Goal: Transaction & Acquisition: Book appointment/travel/reservation

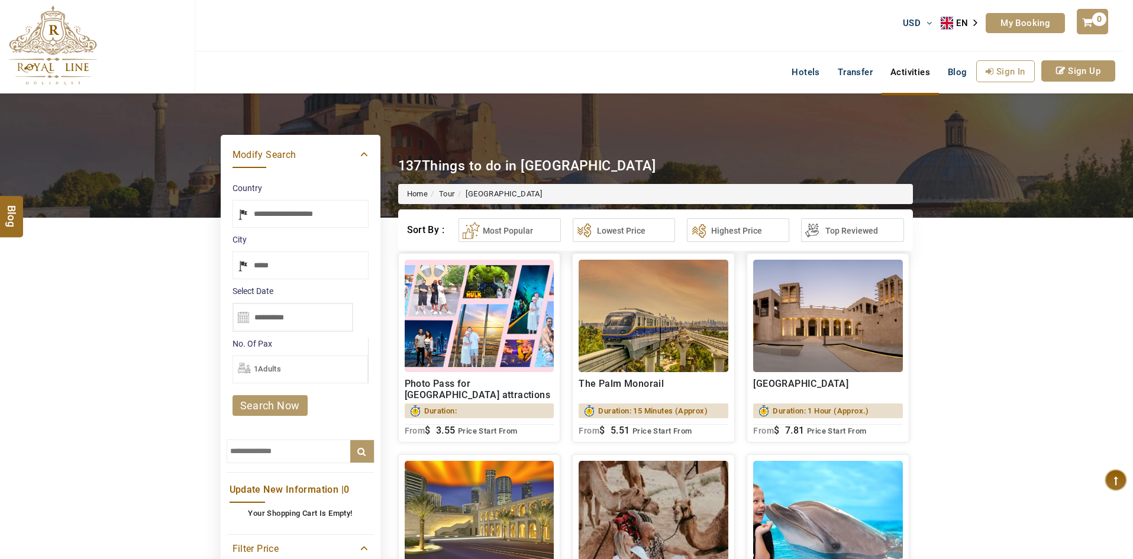
select select "*****"
select select "******"
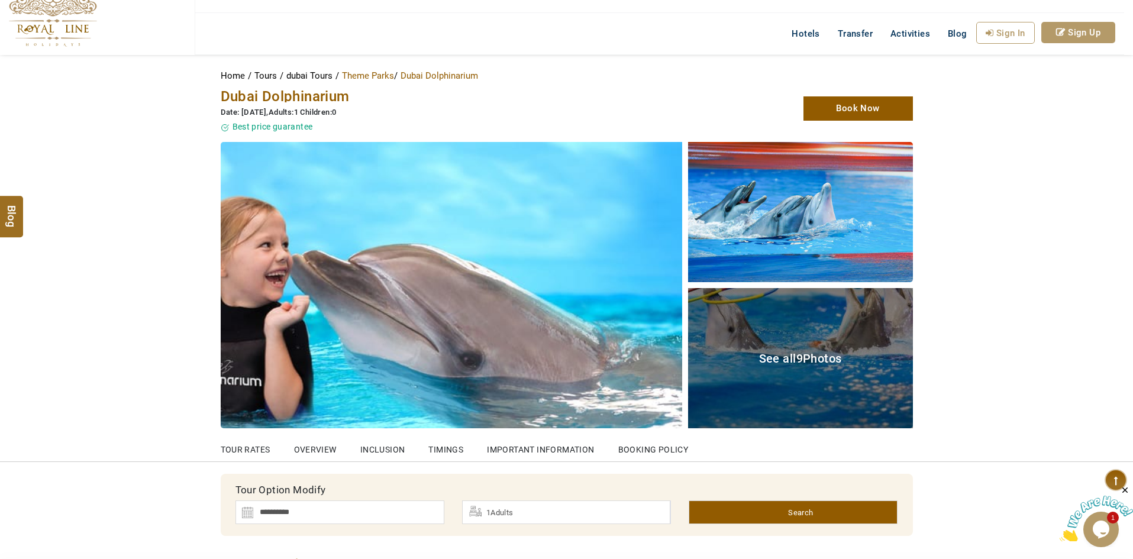
scroll to position [59, 0]
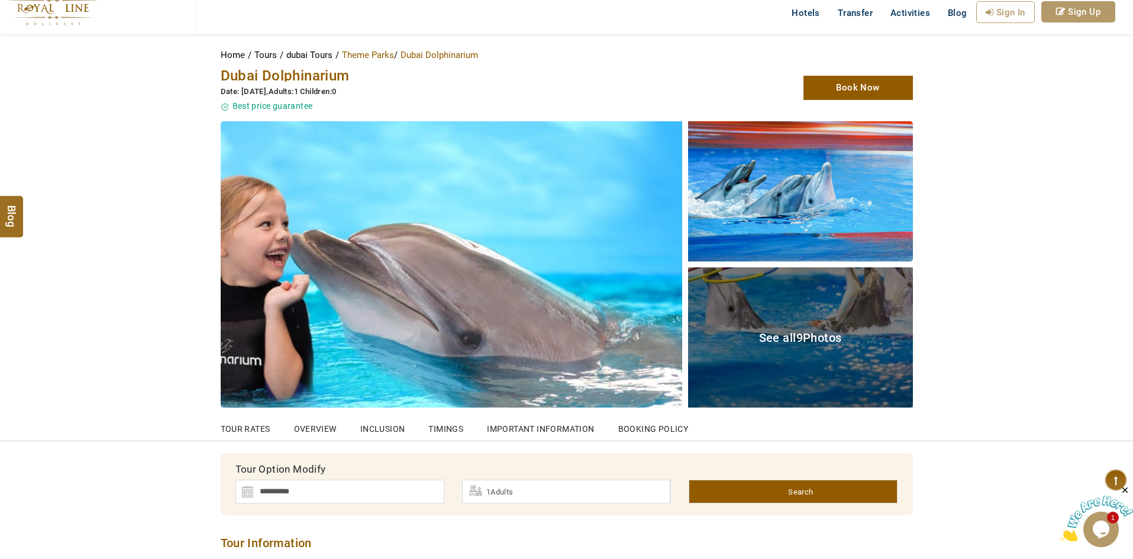
click at [315, 82] on div "Dubai Dolphinarium Date: 03/09/2025 , Adults:1 Children:0 Best price guarantee" at bounding box center [448, 88] width 473 height 49
click at [316, 74] on span "Dubai Dolphinarium" at bounding box center [285, 75] width 129 height 17
copy span "Dolphinarium"
click at [330, 73] on span "Dubai Dolphinarium" at bounding box center [285, 75] width 129 height 17
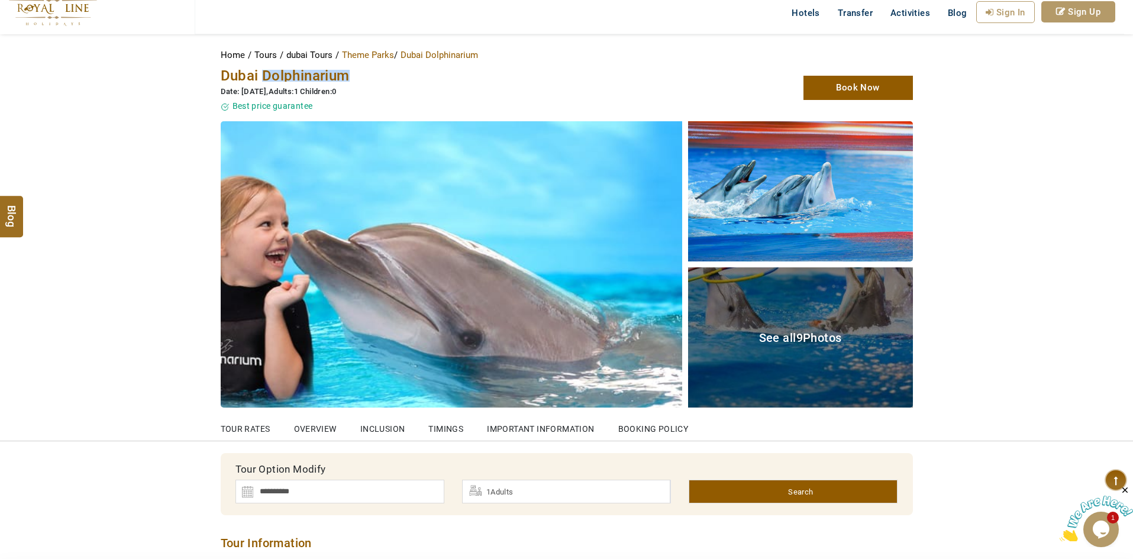
click at [330, 73] on span "Dubai Dolphinarium" at bounding box center [285, 75] width 129 height 17
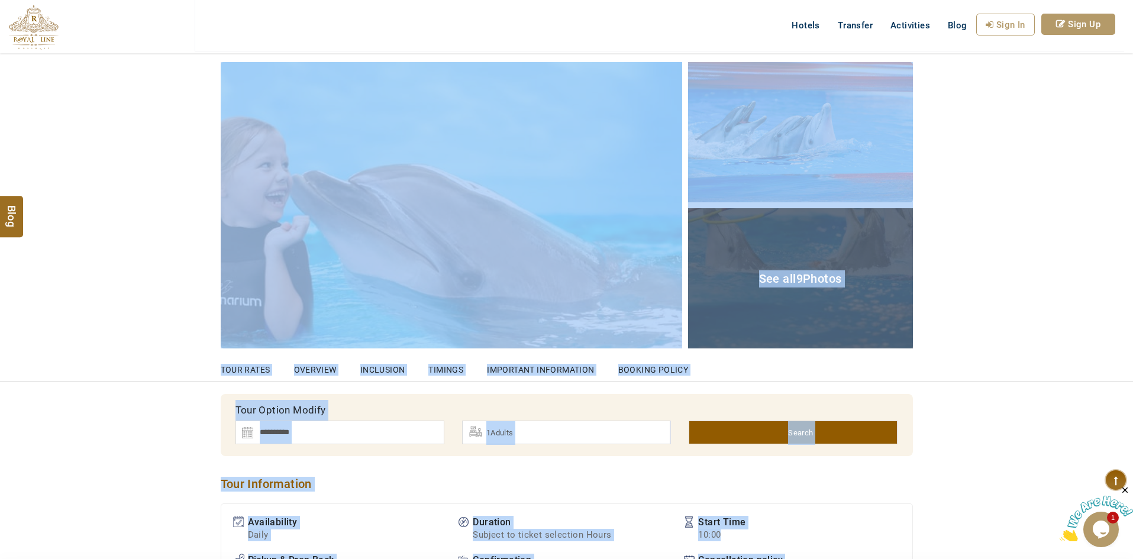
scroll to position [0, 0]
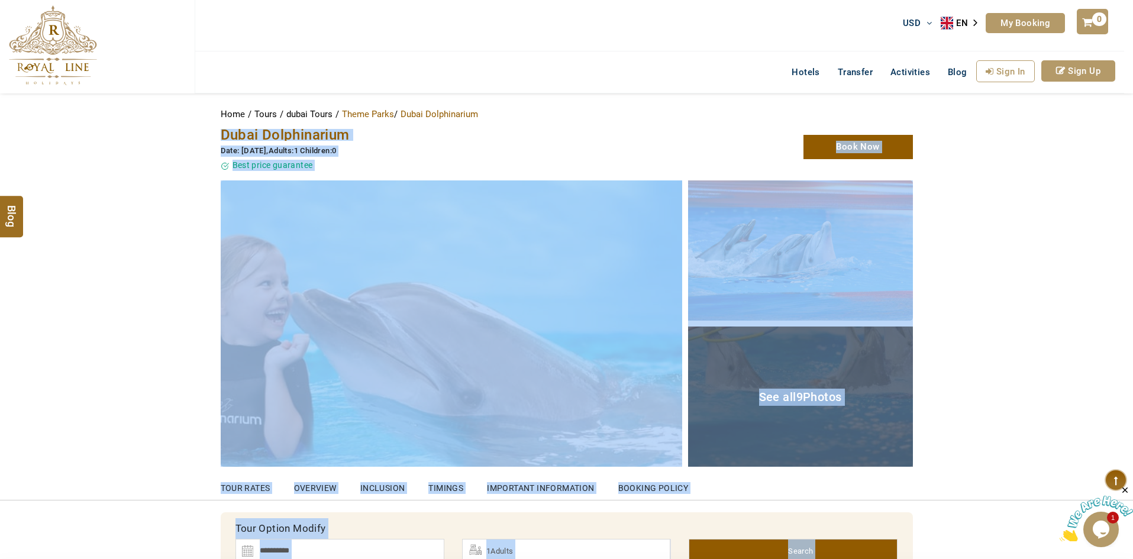
drag, startPoint x: 557, startPoint y: 402, endPoint x: 206, endPoint y: 125, distance: 447.1
copy section "**********"
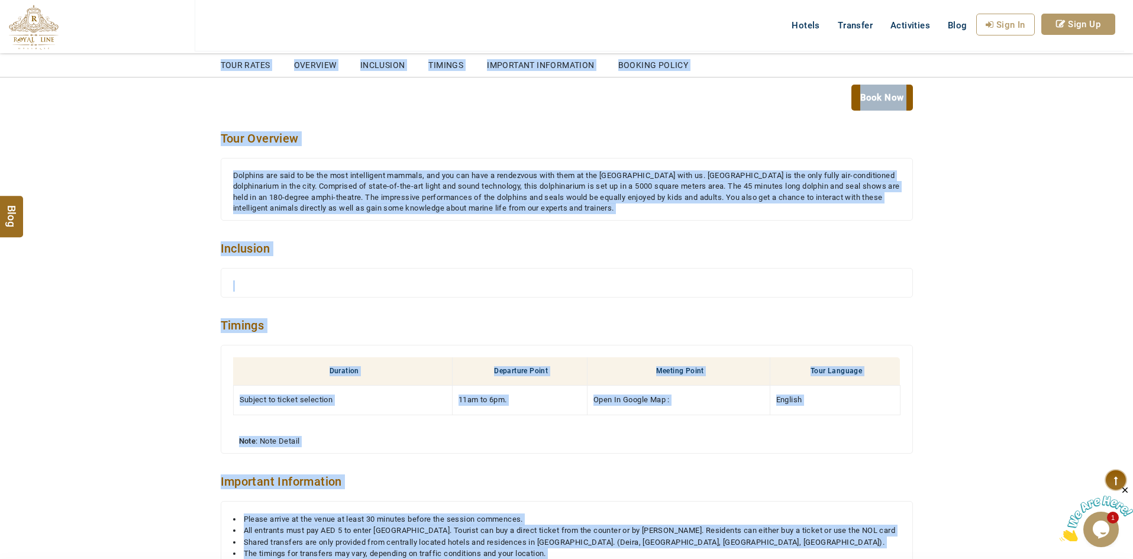
scroll to position [1242, 0]
click at [453, 196] on div "Dolphins are said to be the most intelligent mammals, and you can have a rendez…" at bounding box center [566, 191] width 667 height 44
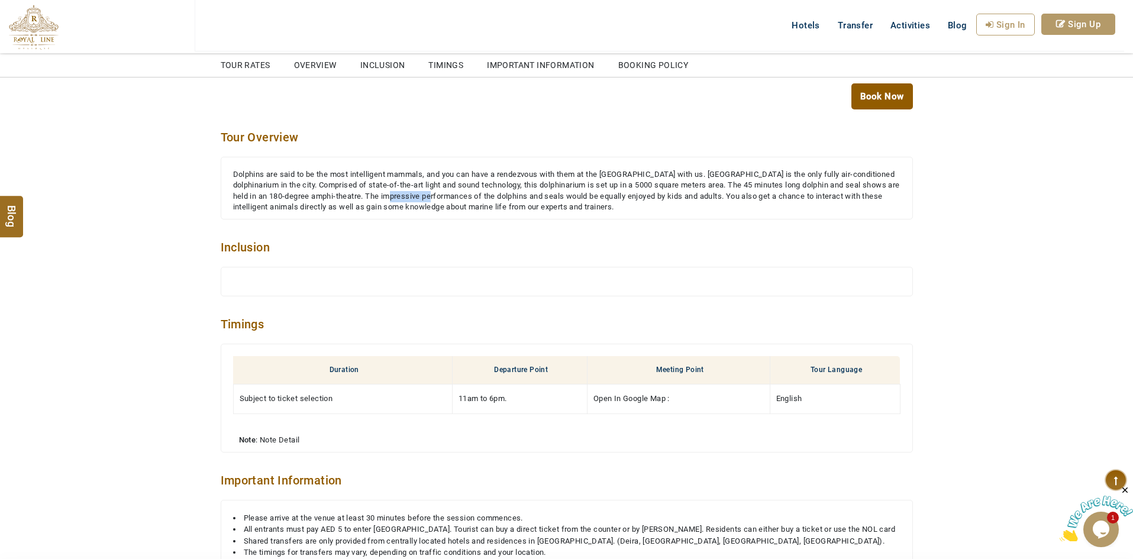
click at [453, 196] on div "Dolphins are said to be the most intelligent mammals, and you can have a rendez…" at bounding box center [566, 191] width 667 height 44
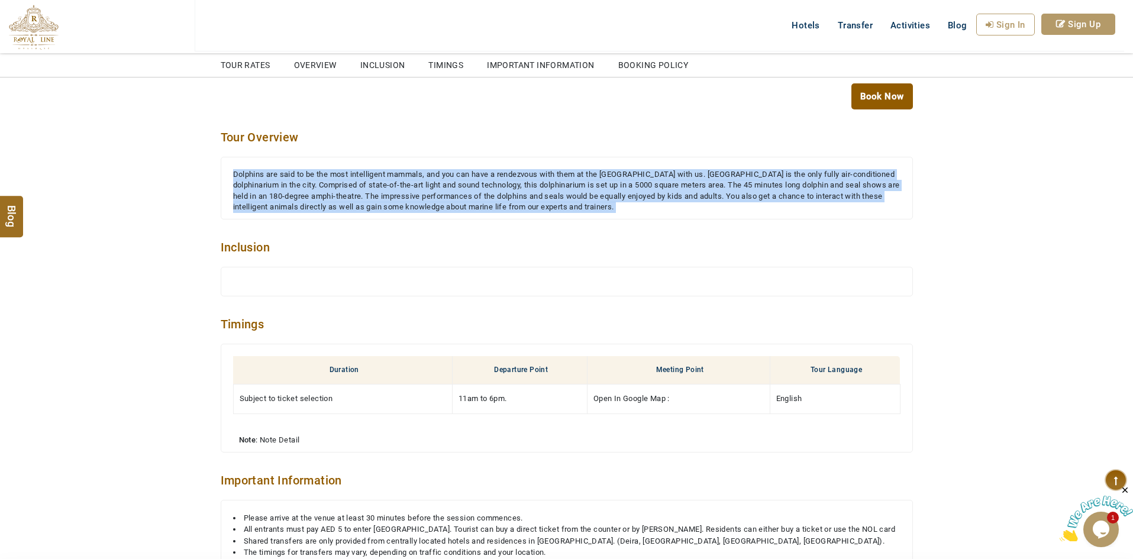
click at [453, 196] on div "Dolphins are said to be the most intelligent mammals, and you can have a rendez…" at bounding box center [566, 191] width 667 height 44
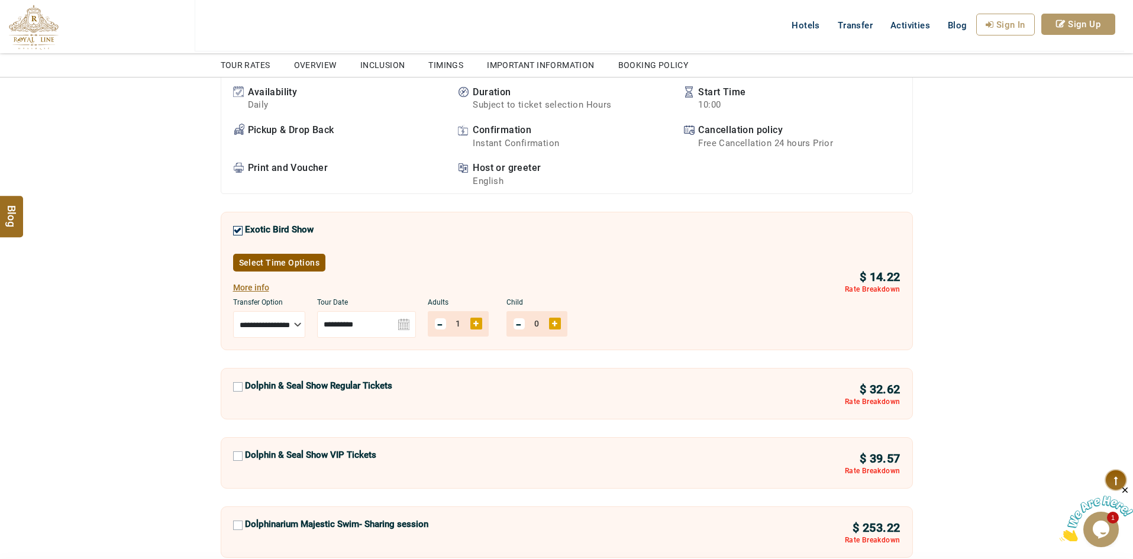
scroll to position [532, 0]
